Goal: Navigation & Orientation: Find specific page/section

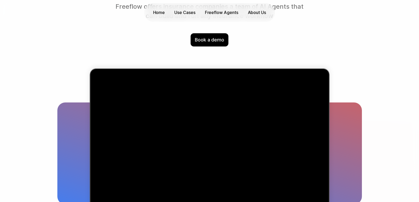
scroll to position [82, 0]
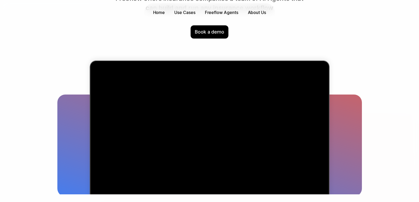
drag, startPoint x: 416, startPoint y: 22, endPoint x: 418, endPoint y: 14, distance: 8.0
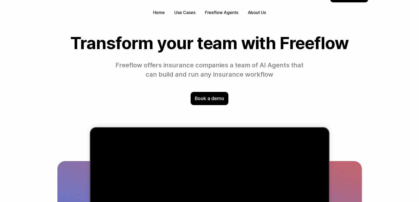
scroll to position [0, 0]
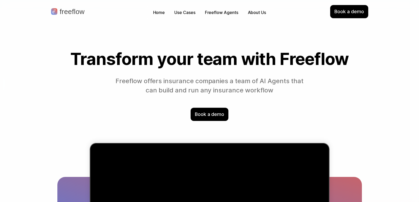
click at [181, 12] on p "Use Cases" at bounding box center [184, 13] width 21 height 6
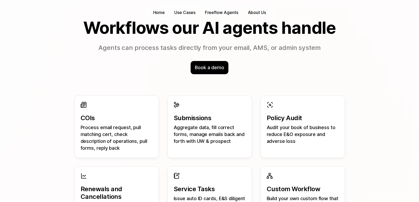
click at [88, 116] on p "COIs" at bounding box center [117, 118] width 72 height 8
click at [216, 10] on p "Freeflow Agents" at bounding box center [221, 13] width 33 height 6
click at [215, 10] on p "Freeflow Agents" at bounding box center [221, 13] width 33 height 6
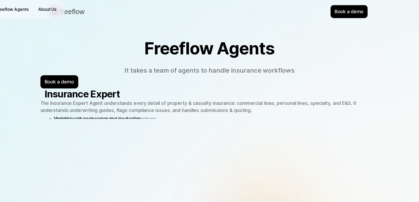
click at [341, 10] on p "Book a demo" at bounding box center [349, 11] width 29 height 7
